Goal: Task Accomplishment & Management: Manage account settings

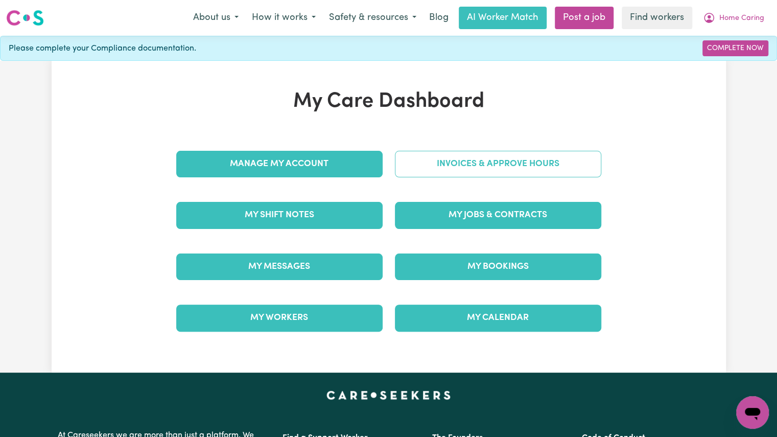
click at [472, 161] on link "Invoices & Approve Hours" at bounding box center [498, 164] width 206 height 27
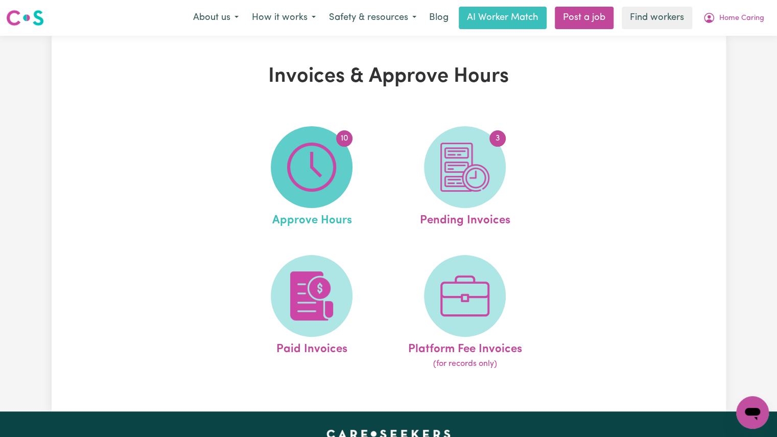
click at [292, 194] on span "10" at bounding box center [312, 167] width 82 height 82
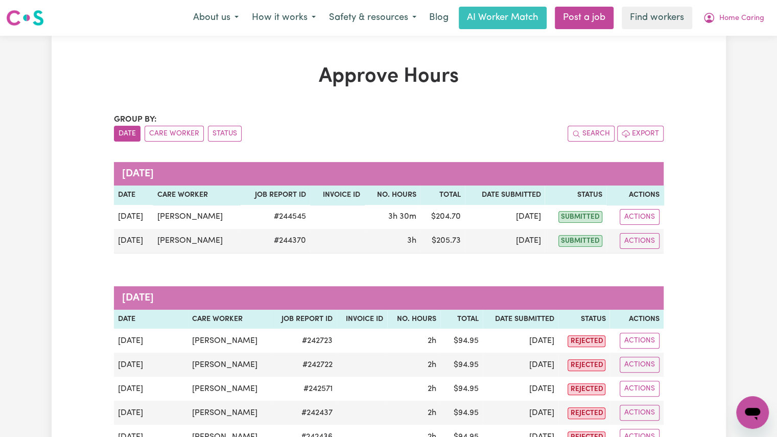
scroll to position [275, 0]
